Goal: Check status: Check status

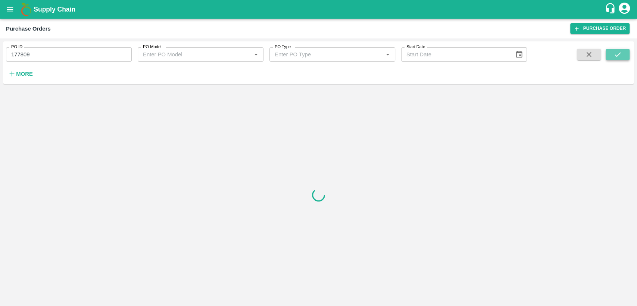
click at [613, 57] on icon "submit" at bounding box center [617, 54] width 8 height 8
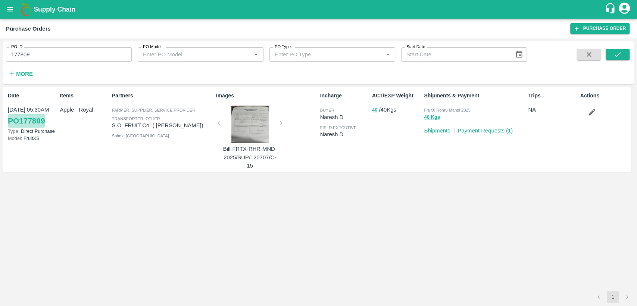
click at [35, 120] on link "PO 177809" at bounding box center [26, 120] width 37 height 13
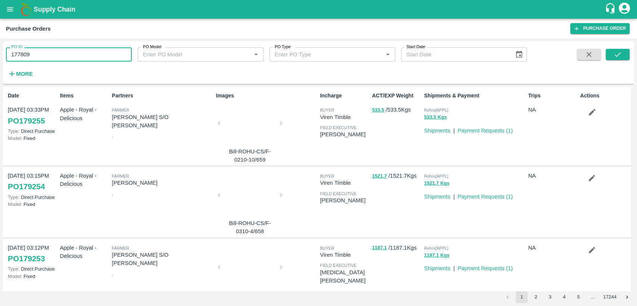
click at [82, 56] on input "177809" at bounding box center [69, 54] width 126 height 14
type input "178809"
click at [618, 53] on icon "submit" at bounding box center [617, 54] width 8 height 8
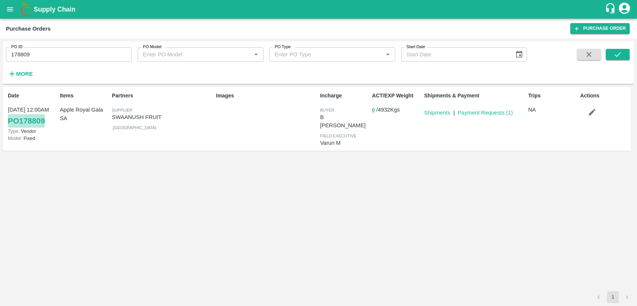
click at [42, 119] on link "PO 178809" at bounding box center [26, 120] width 37 height 13
click at [12, 13] on icon "open drawer" at bounding box center [10, 9] width 8 height 8
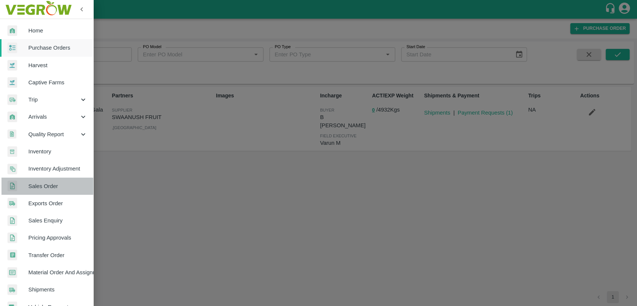
click at [51, 188] on span "Sales Order" at bounding box center [57, 186] width 59 height 8
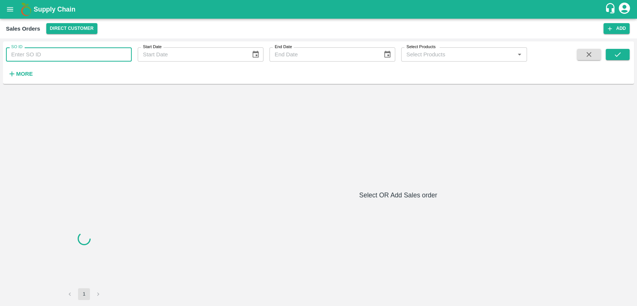
click at [42, 55] on input "SO ID" at bounding box center [69, 54] width 126 height 14
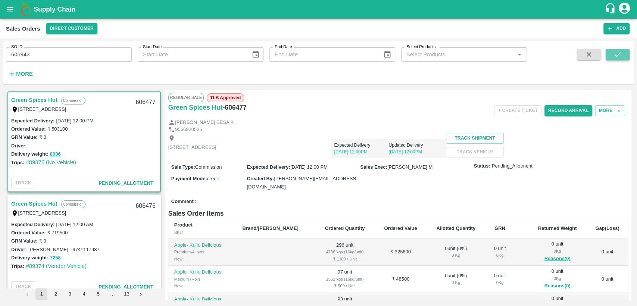
click at [618, 55] on icon "submit" at bounding box center [617, 54] width 8 height 8
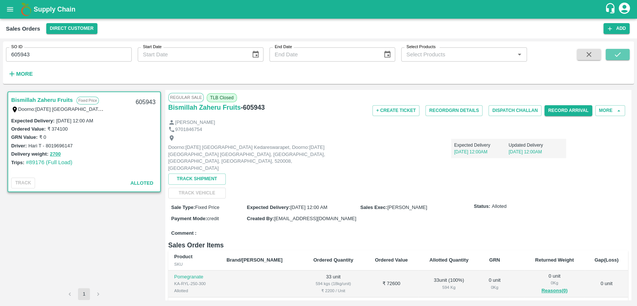
drag, startPoint x: 618, startPoint y: 55, endPoint x: 597, endPoint y: 58, distance: 20.8
click at [597, 58] on div at bounding box center [603, 64] width 52 height 31
click at [52, 53] on input "605943" at bounding box center [69, 54] width 126 height 14
click at [621, 56] on icon "submit" at bounding box center [617, 54] width 8 height 8
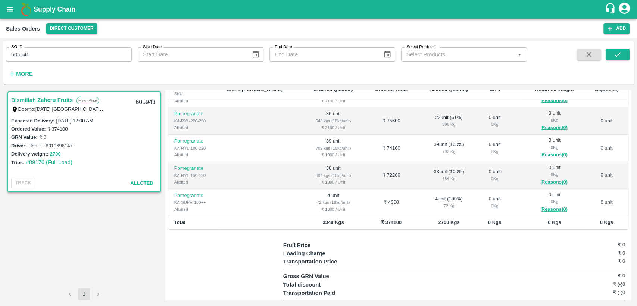
scroll to position [46, 0]
click at [64, 54] on input "605545" at bounding box center [69, 54] width 126 height 14
type input "605493"
click at [626, 50] on button "submit" at bounding box center [618, 54] width 24 height 11
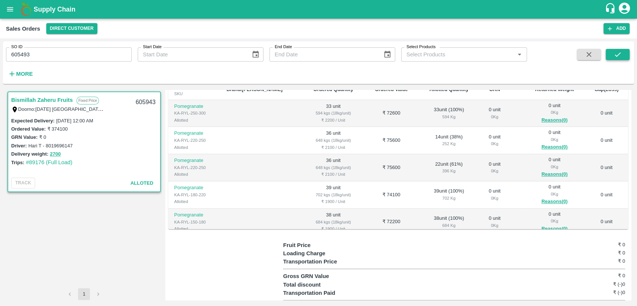
click at [613, 58] on icon "submit" at bounding box center [617, 54] width 8 height 8
click at [8, 9] on icon "open drawer" at bounding box center [10, 9] width 6 height 4
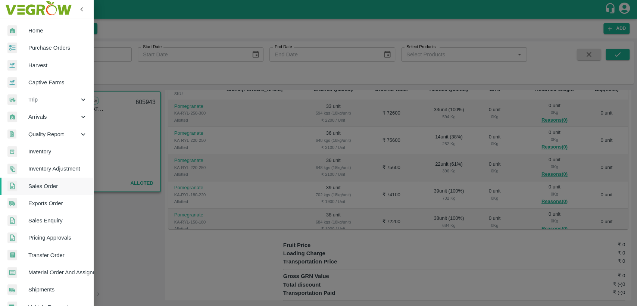
click at [56, 271] on span "Material Order And Assignment" at bounding box center [57, 272] width 59 height 8
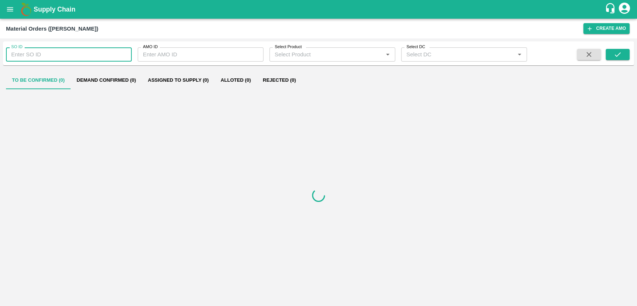
click at [58, 56] on input "SO ID" at bounding box center [69, 54] width 126 height 14
click at [58, 56] on input "66" at bounding box center [69, 54] width 126 height 14
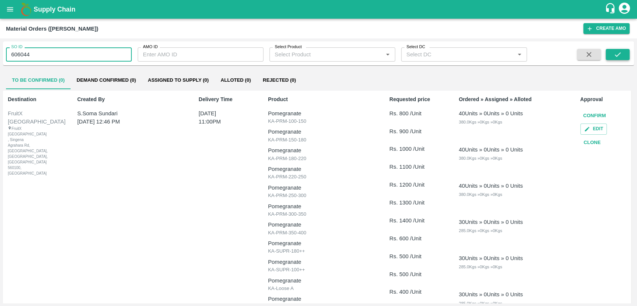
type input "606044"
click at [622, 56] on button "submit" at bounding box center [618, 54] width 24 height 11
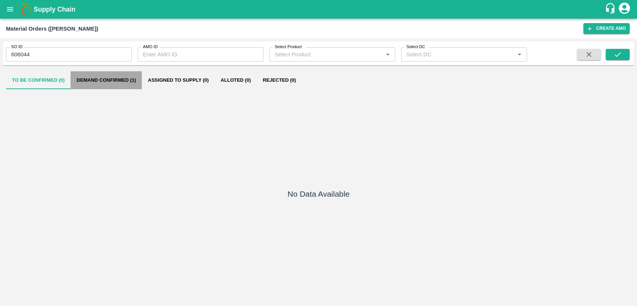
click at [133, 84] on button "Demand Confirmed (1)" at bounding box center [106, 80] width 71 height 18
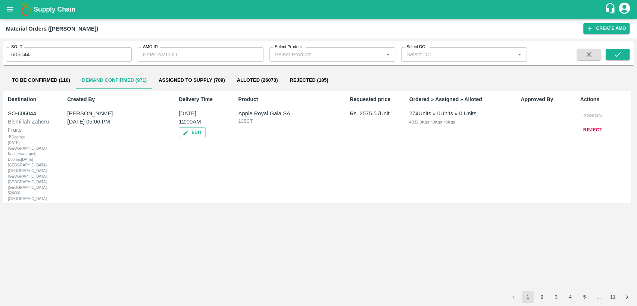
click at [46, 57] on input "606044" at bounding box center [69, 54] width 126 height 14
type input "606045"
click at [618, 54] on icon "submit" at bounding box center [617, 54] width 8 height 8
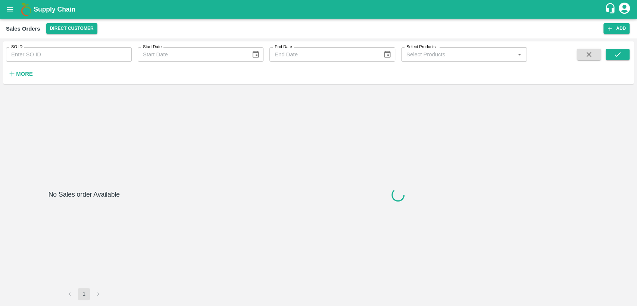
type input "605943"
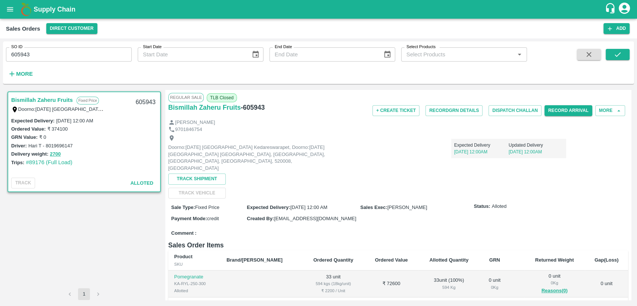
click at [254, 106] on h6 "- 605943" at bounding box center [253, 107] width 24 height 10
copy h6 "605943"
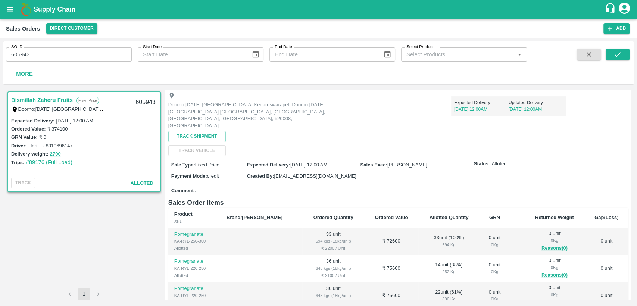
scroll to position [47, 0]
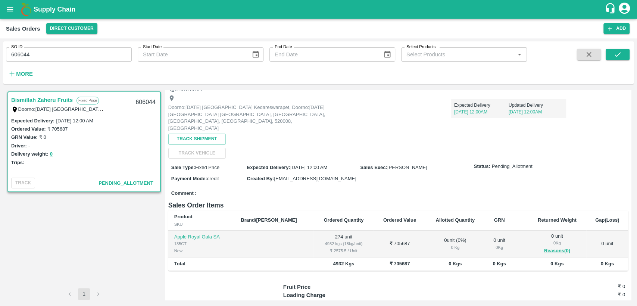
scroll to position [41, 0]
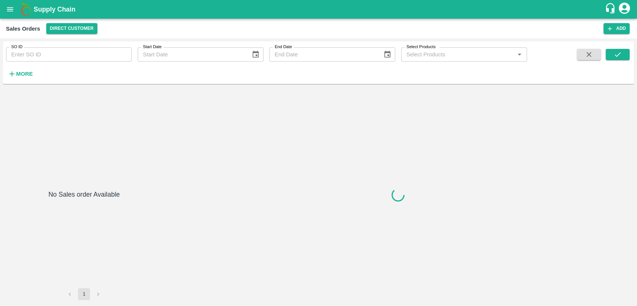
type input "605546"
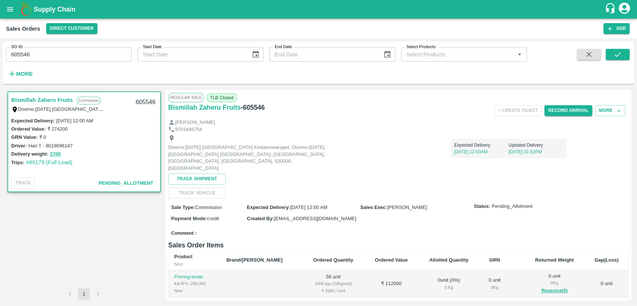
click at [255, 107] on h6 "- 605546" at bounding box center [253, 107] width 24 height 10
copy h6 "605546"
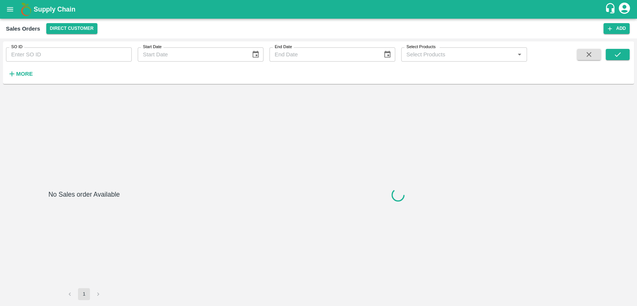
type input "606045"
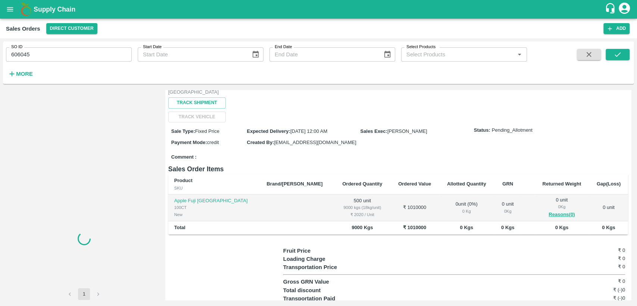
scroll to position [76, 0]
